Goal: Navigation & Orientation: Find specific page/section

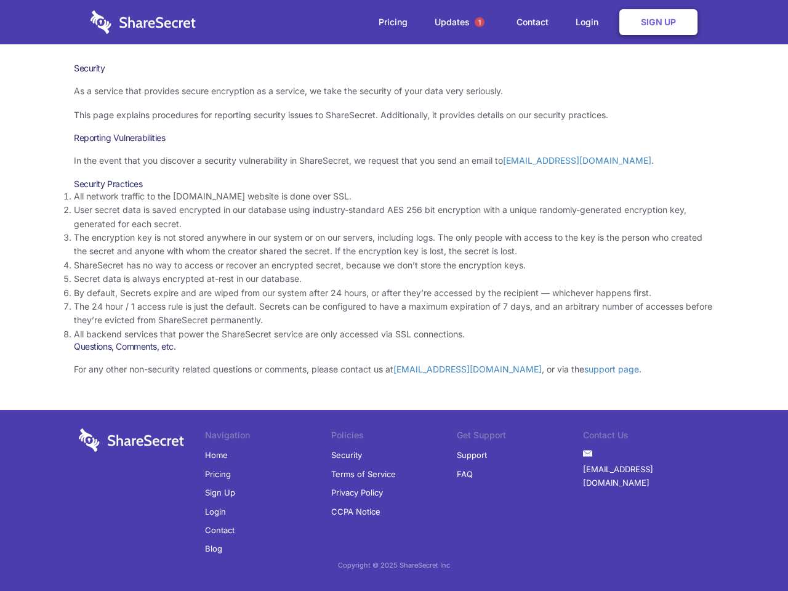
click at [394, 296] on li "By default, Secrets expire and are wiped from our system after 24 hours, or aft…" at bounding box center [394, 293] width 640 height 14
click at [480, 22] on span "1" at bounding box center [480, 22] width 10 height 10
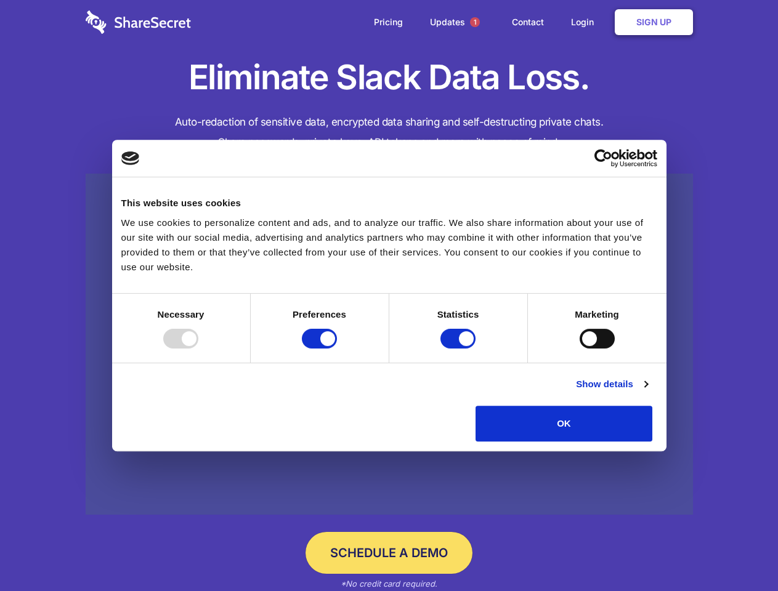
click at [198, 348] on div at bounding box center [180, 339] width 35 height 20
click at [337, 348] on input "Preferences" at bounding box center [319, 339] width 35 height 20
checkbox input "false"
click at [459, 348] on input "Statistics" at bounding box center [457, 339] width 35 height 20
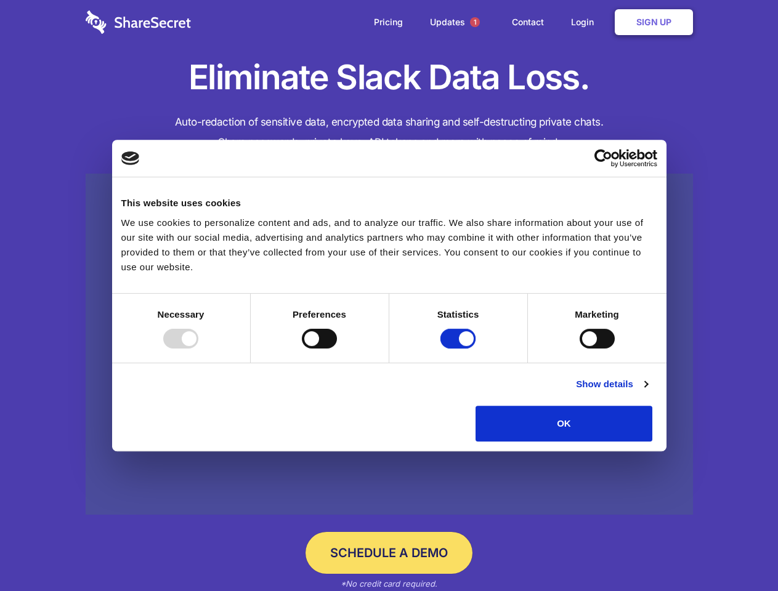
checkbox input "false"
click at [579, 348] on input "Marketing" at bounding box center [596, 339] width 35 height 20
checkbox input "true"
click at [647, 392] on link "Show details" at bounding box center [611, 384] width 71 height 15
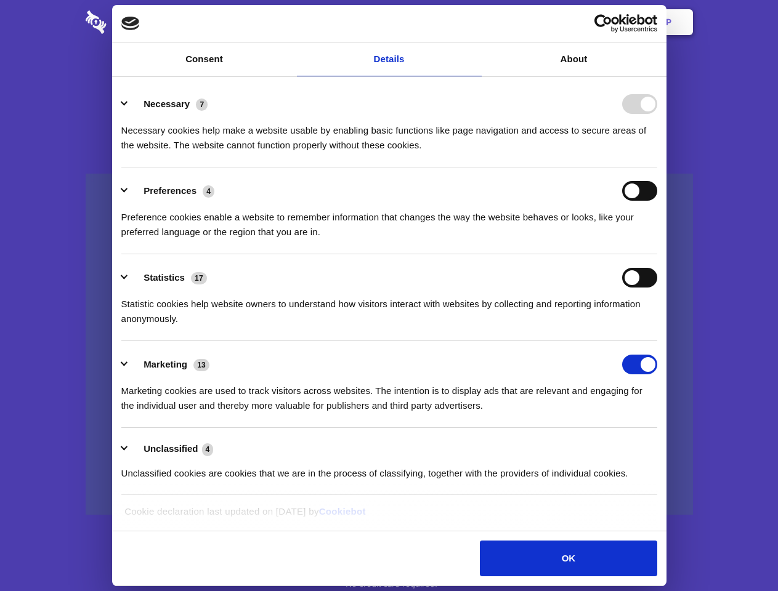
click at [657, 167] on li "Necessary 7 Necessary cookies help make a website usable by enabling basic func…" at bounding box center [389, 124] width 536 height 87
click at [474, 22] on span "1" at bounding box center [475, 22] width 10 height 10
